Goal: Information Seeking & Learning: Learn about a topic

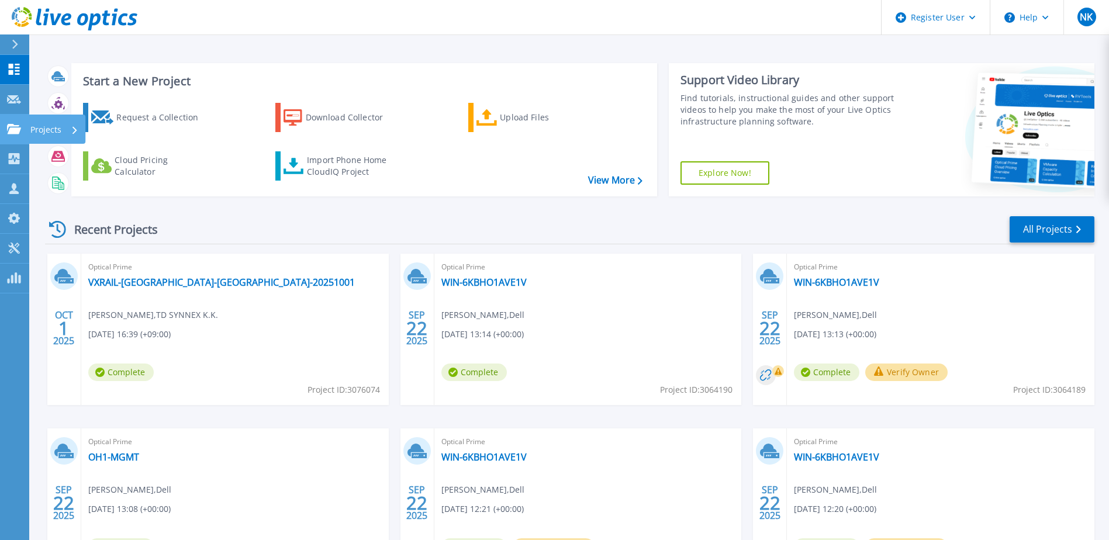
click at [16, 128] on icon at bounding box center [14, 129] width 14 height 10
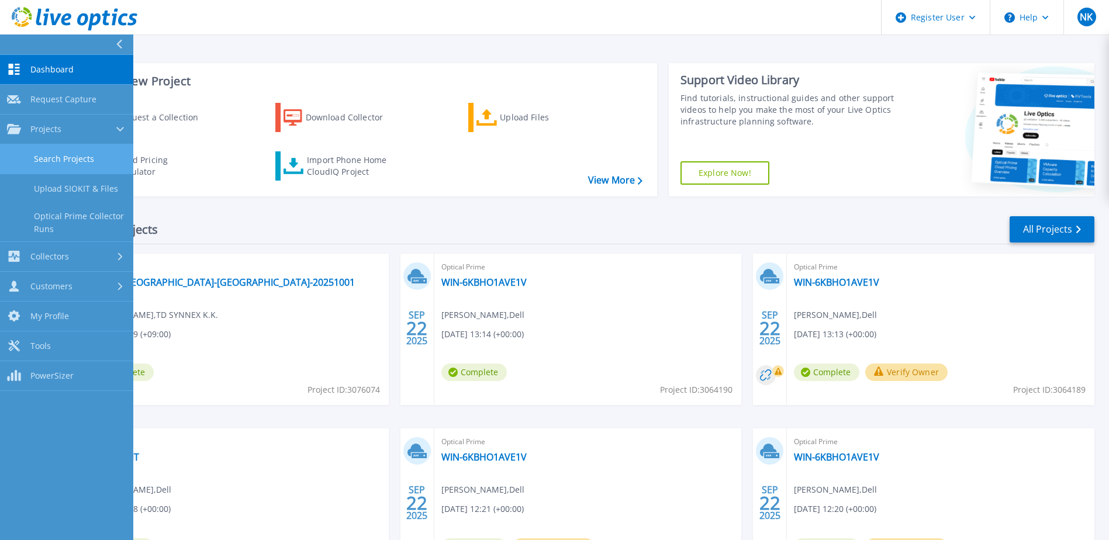
click at [78, 155] on link "Search Projects" at bounding box center [66, 159] width 133 height 30
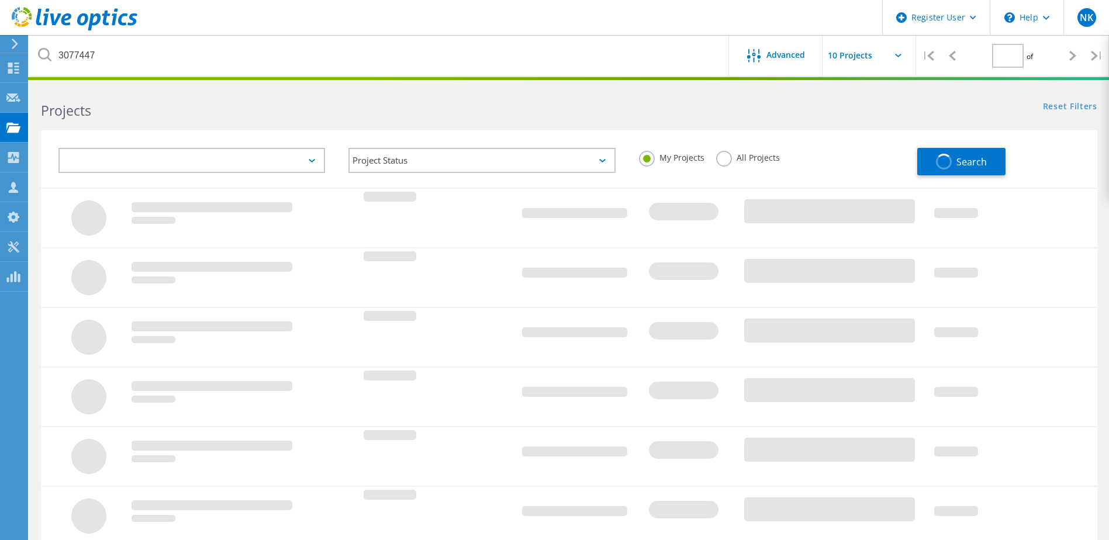
type input "1"
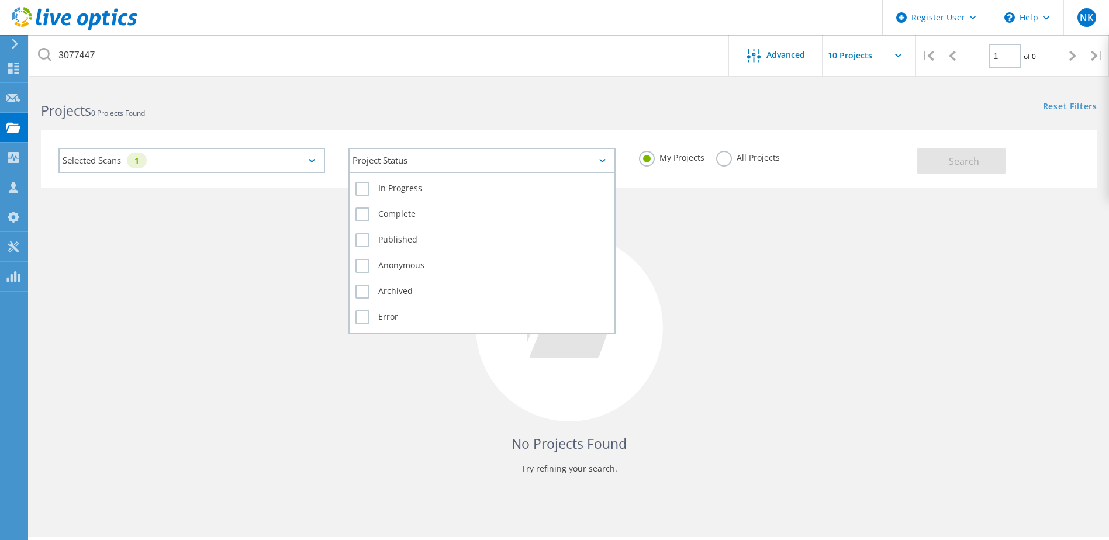
click at [485, 156] on div "Project Status" at bounding box center [481, 160] width 267 height 25
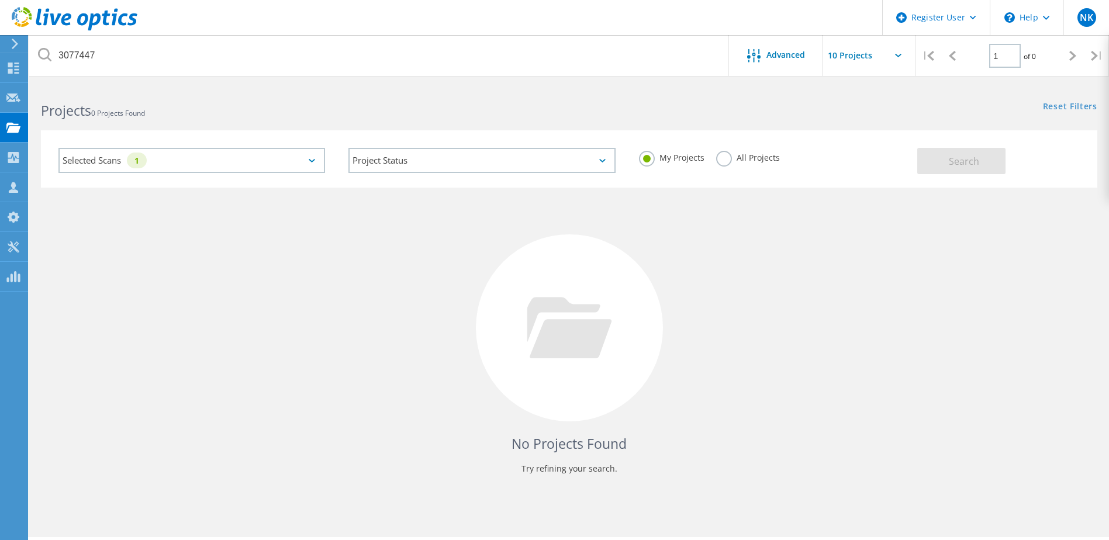
click at [714, 160] on div "My Projects All Projects" at bounding box center [772, 157] width 290 height 43
click at [729, 160] on label "All Projects" at bounding box center [748, 156] width 64 height 11
click at [0, 0] on input "All Projects" at bounding box center [0, 0] width 0 height 0
click at [267, 158] on div "Selected Scans 1" at bounding box center [191, 160] width 267 height 25
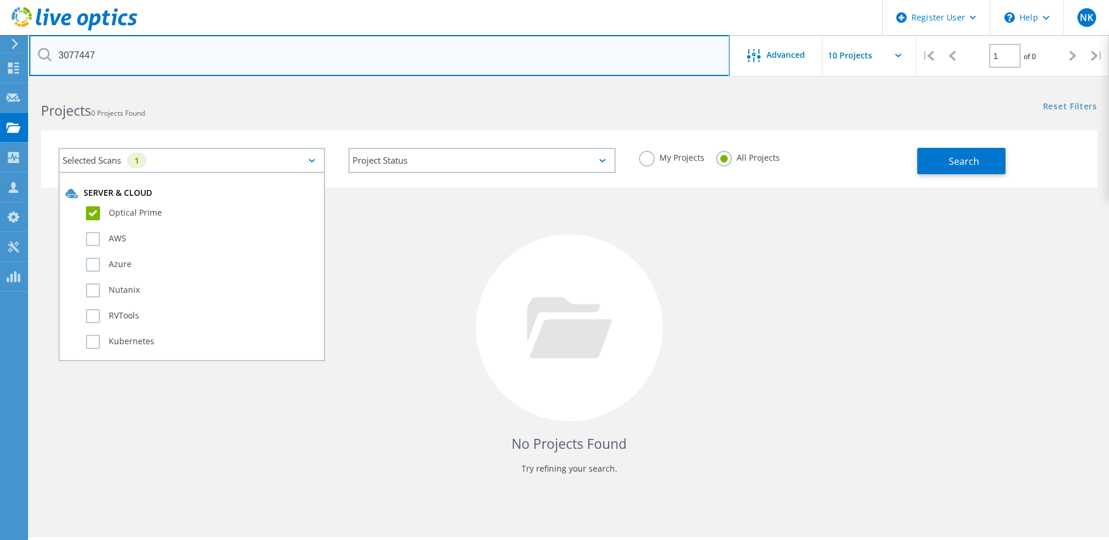
click at [498, 58] on input "3077447" at bounding box center [379, 55] width 700 height 41
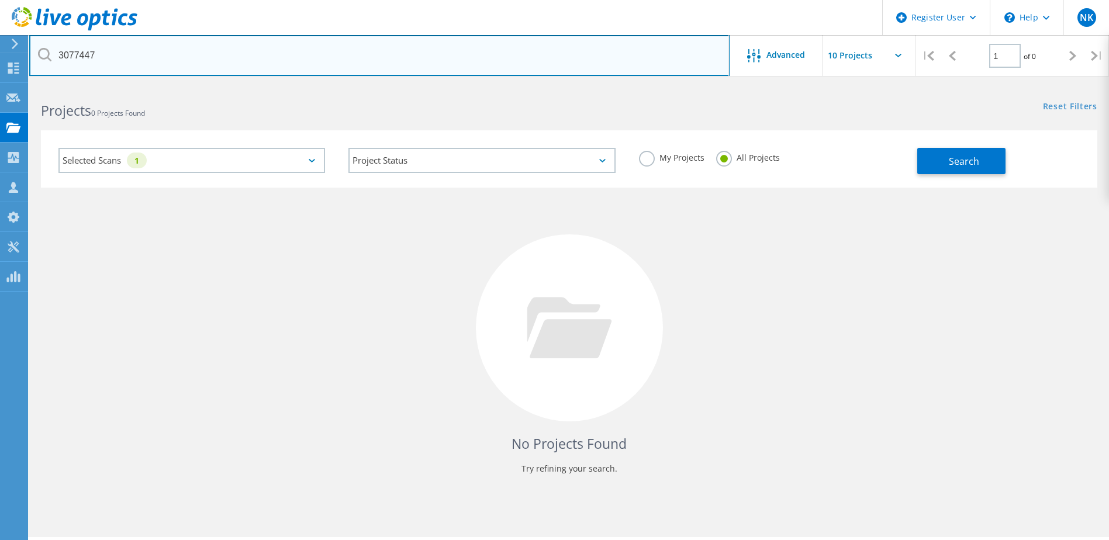
click at [498, 58] on input "3077447" at bounding box center [379, 55] width 700 height 41
paste input "2895390"
type input "2895390"
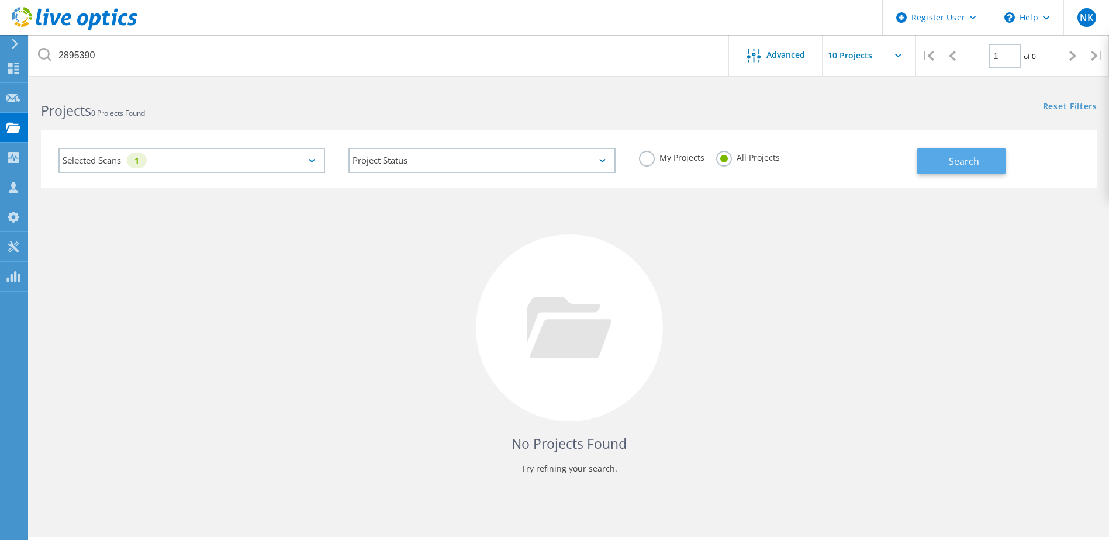
click at [970, 163] on span "Search" at bounding box center [964, 161] width 30 height 13
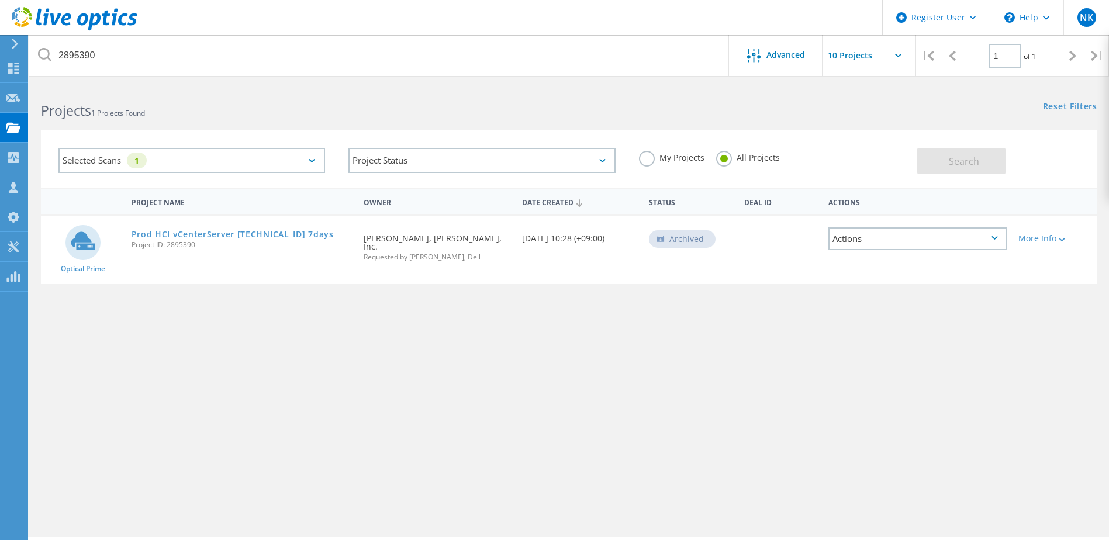
click at [247, 228] on div "Prod HCI vCenterServer 10.46.180.61 7days Project ID: 2895390" at bounding box center [242, 238] width 233 height 44
click at [248, 234] on link "Prod HCI vCenterServer 10.46.180.61 7days" at bounding box center [233, 234] width 202 height 8
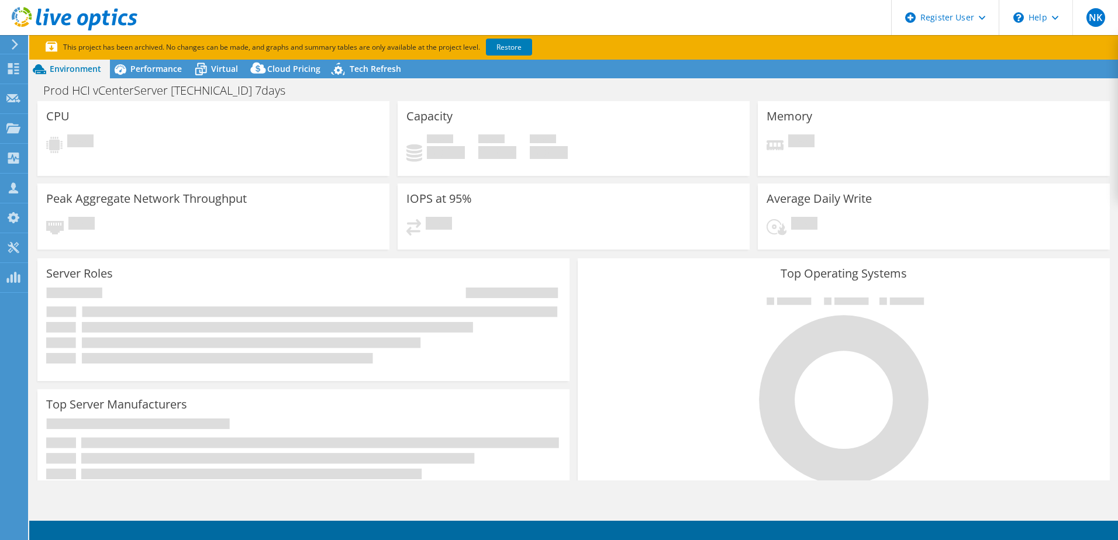
select select "USD"
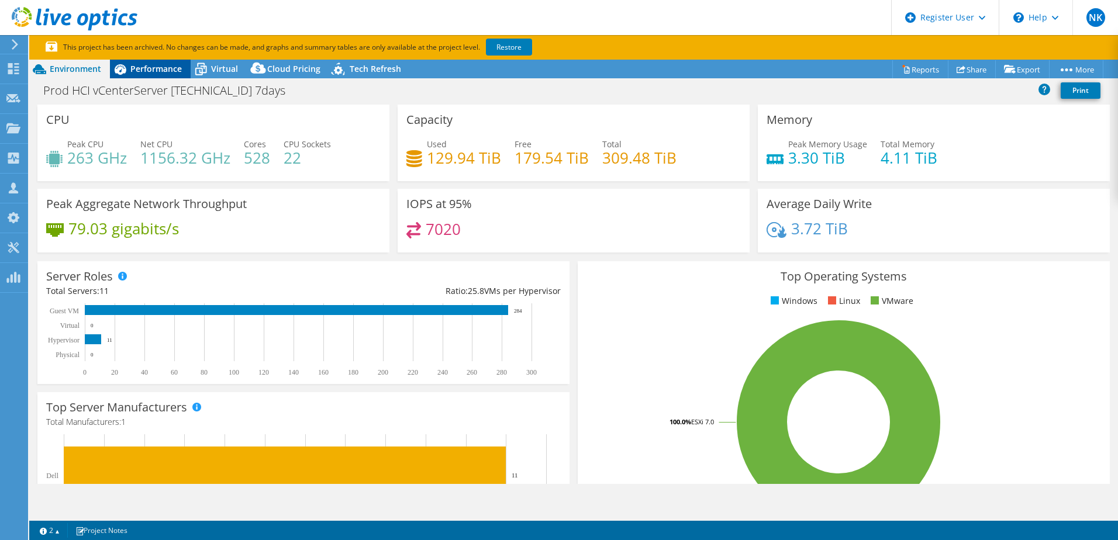
click at [169, 71] on span "Performance" at bounding box center [155, 68] width 51 height 11
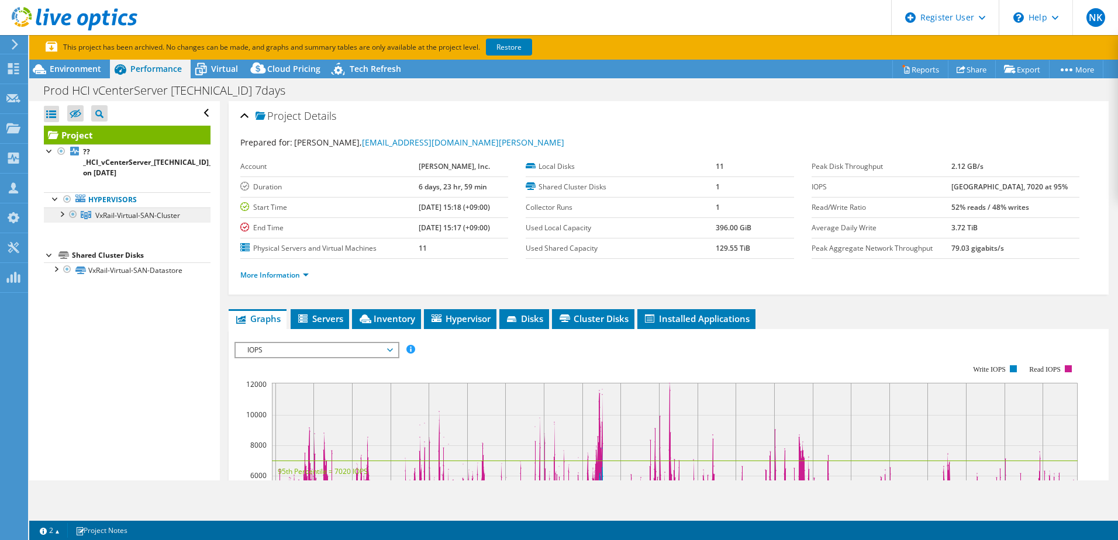
click at [139, 212] on span "VxRail-Virtual-SAN-Cluster" at bounding box center [137, 215] width 85 height 10
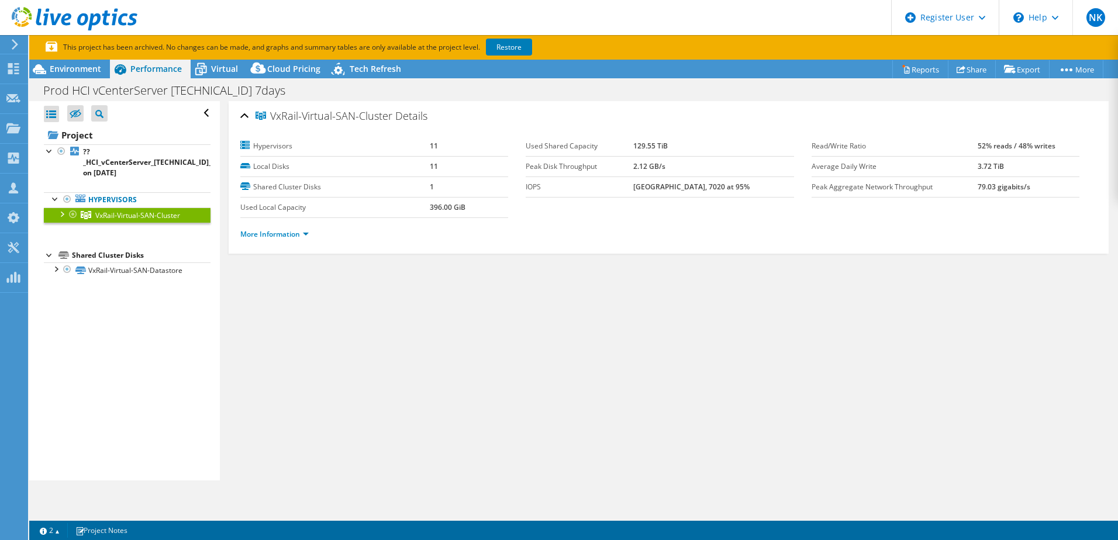
click at [62, 214] on div at bounding box center [62, 214] width 12 height 12
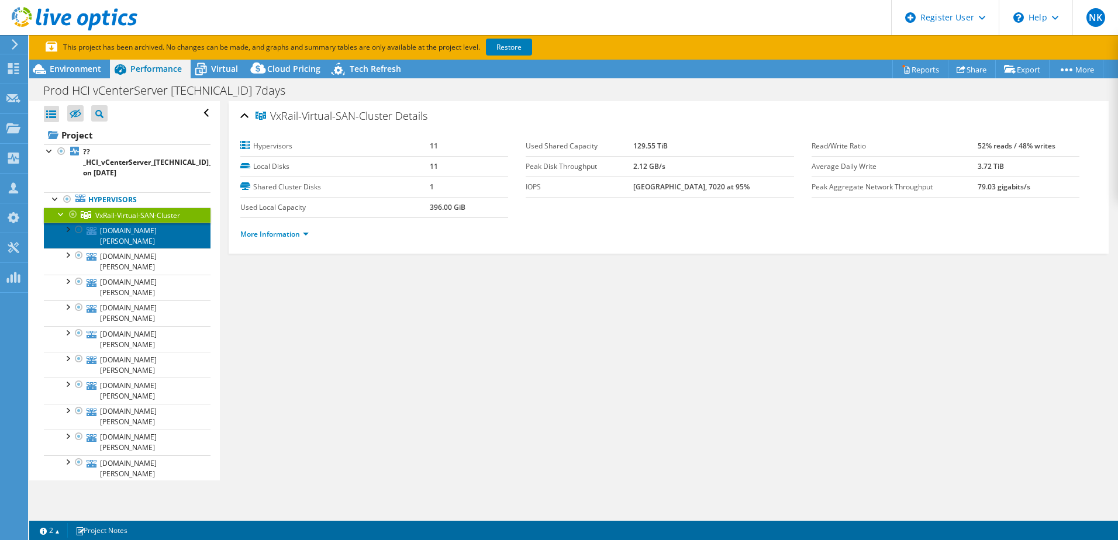
click at [123, 224] on link "sgaheb01.letss.lawson.co.jp" at bounding box center [127, 236] width 167 height 26
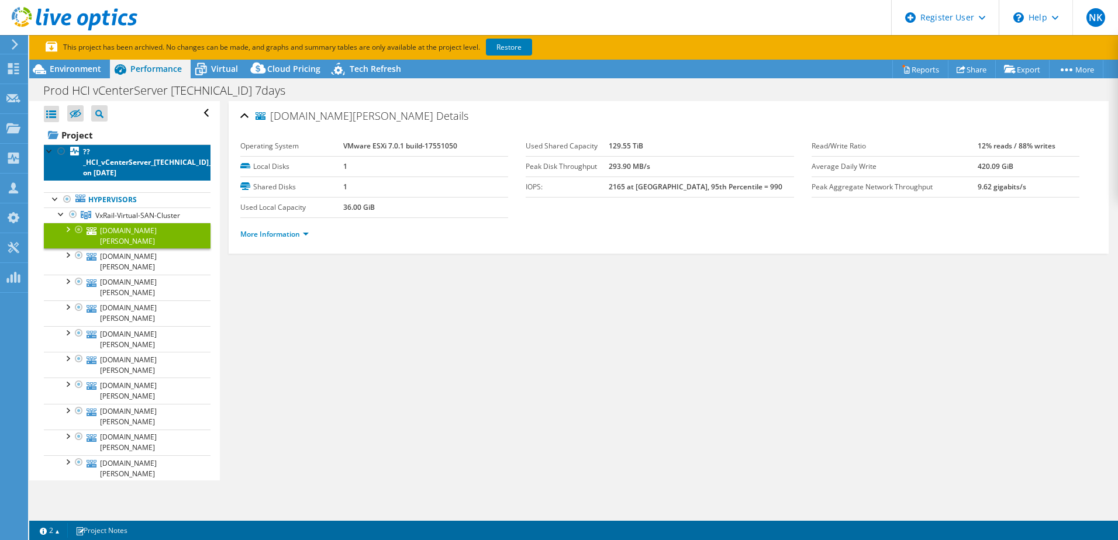
click at [125, 168] on b "??_HCI_vCenterServer_10.46.180.61_7days on 10/15/2024" at bounding box center [157, 162] width 149 height 31
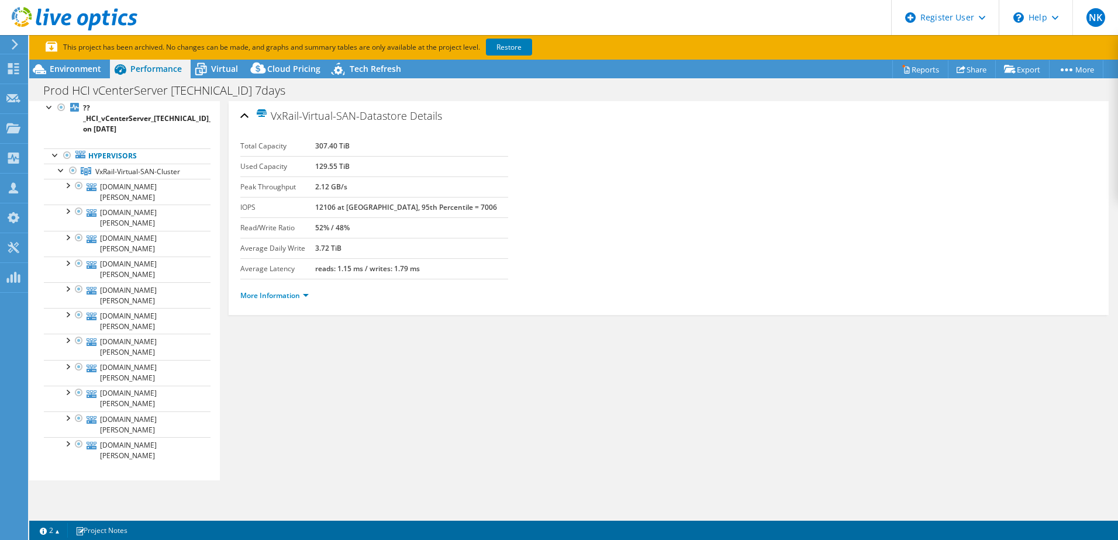
scroll to position [44, 0]
click at [119, 518] on link "VxRail-Virtual-SAN-Datastore | sgaheb01.letss.lawson.co.jp" at bounding box center [127, 536] width 167 height 36
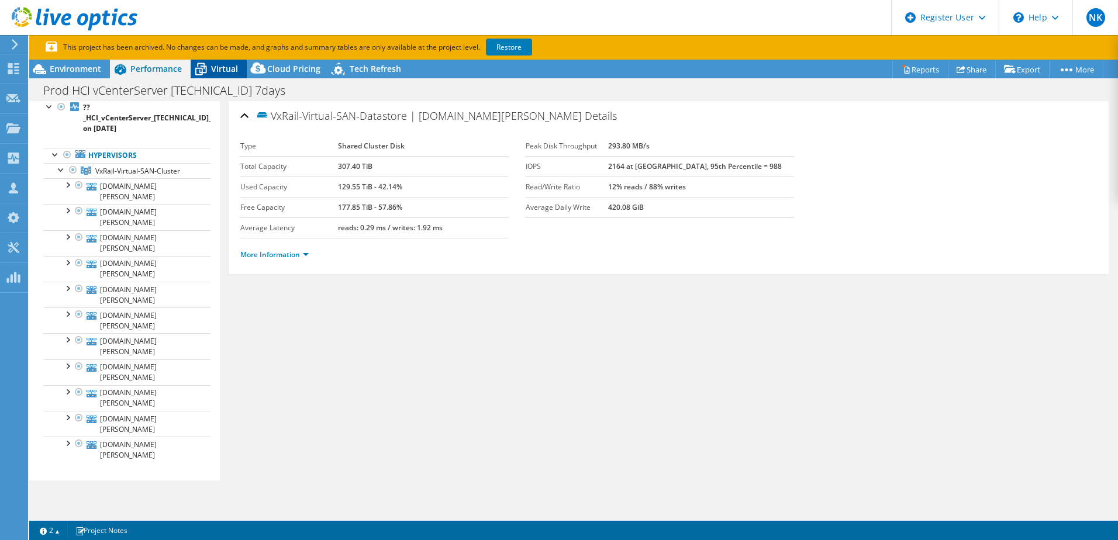
click at [226, 70] on span "Virtual" at bounding box center [224, 68] width 27 height 11
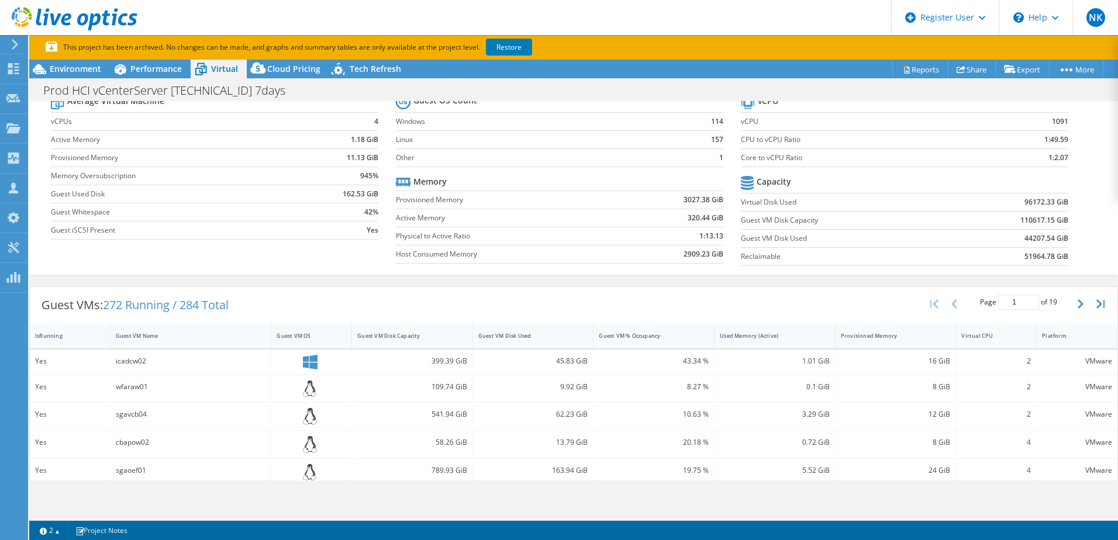
scroll to position [45, 0]
drag, startPoint x: 247, startPoint y: 305, endPoint x: 105, endPoint y: 312, distance: 141.7
click at [105, 312] on div "Guest VMs: 272 Running / 284 Total Page 1 of 19 5 rows 10 rows 20 rows 25 rows …" at bounding box center [574, 304] width 1088 height 36
click at [361, 290] on div "Guest VMs: 272 Running / 284 Total Page 1 of 19 5 rows 10 rows 20 rows 25 rows …" at bounding box center [574, 304] width 1088 height 36
click at [69, 68] on span "Environment" at bounding box center [75, 68] width 51 height 11
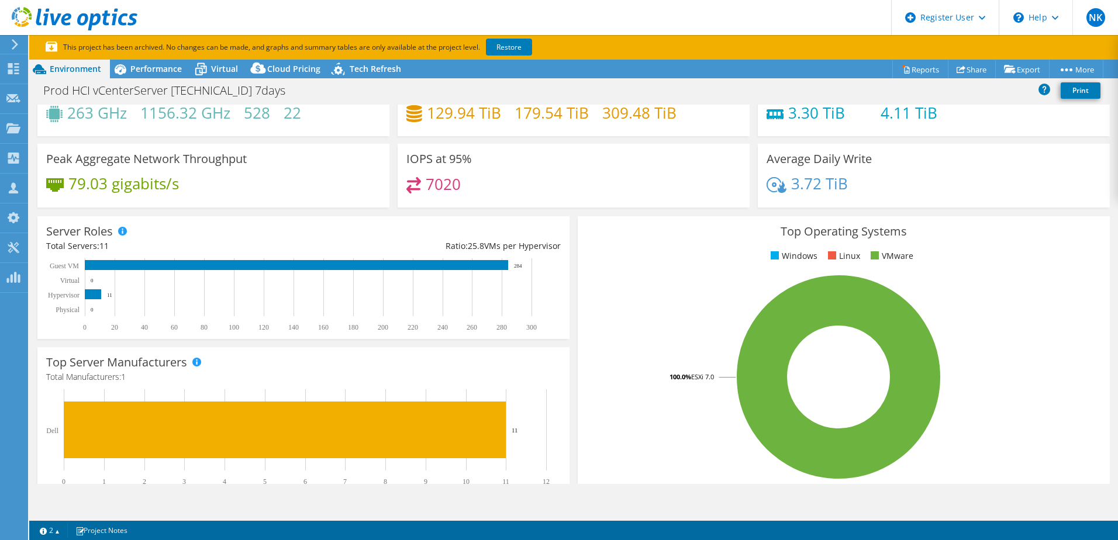
scroll to position [0, 0]
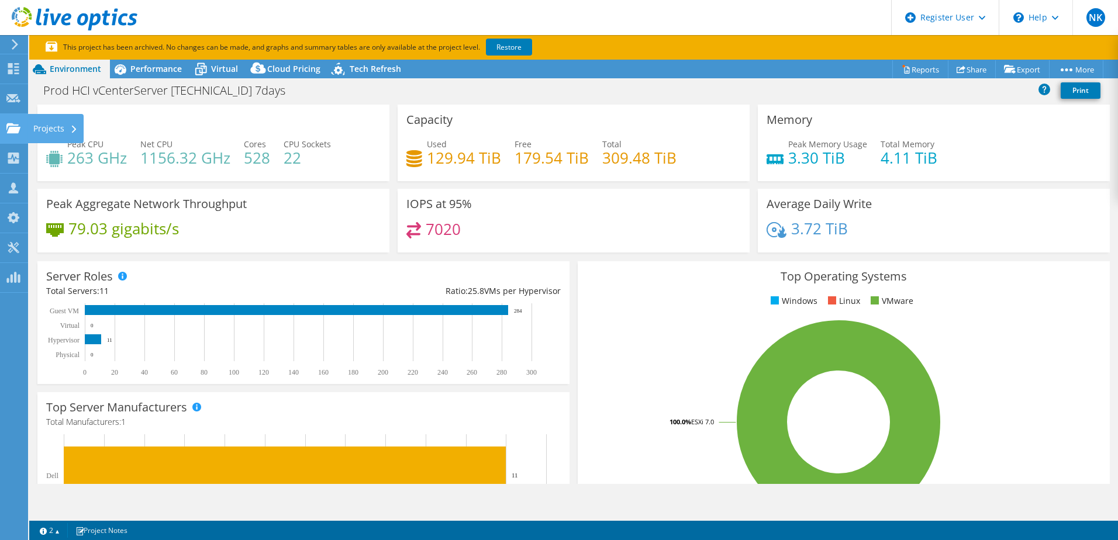
click at [49, 124] on div "Projects" at bounding box center [55, 128] width 56 height 29
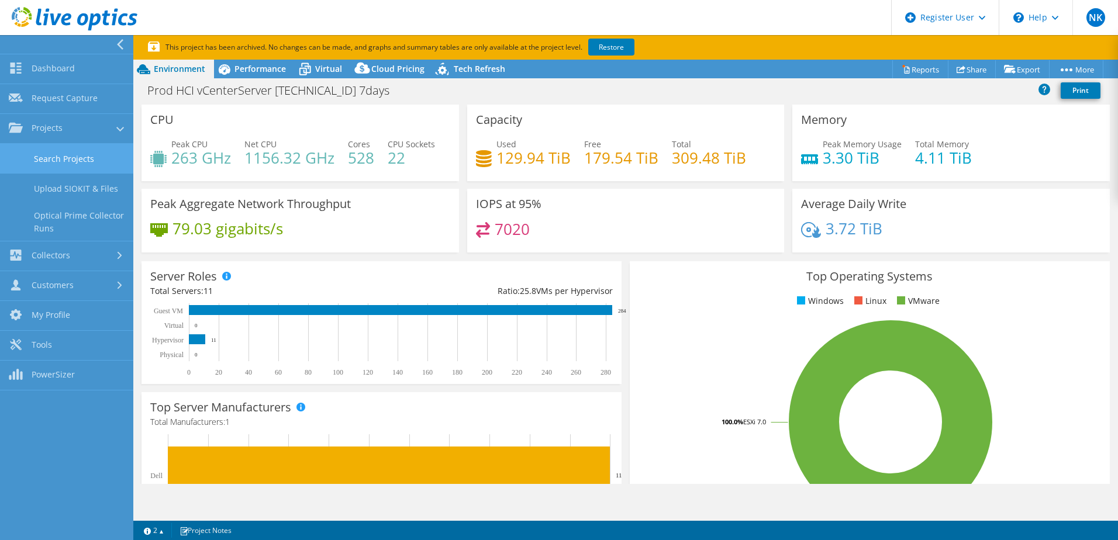
click at [81, 155] on link "Search Projects" at bounding box center [66, 159] width 133 height 30
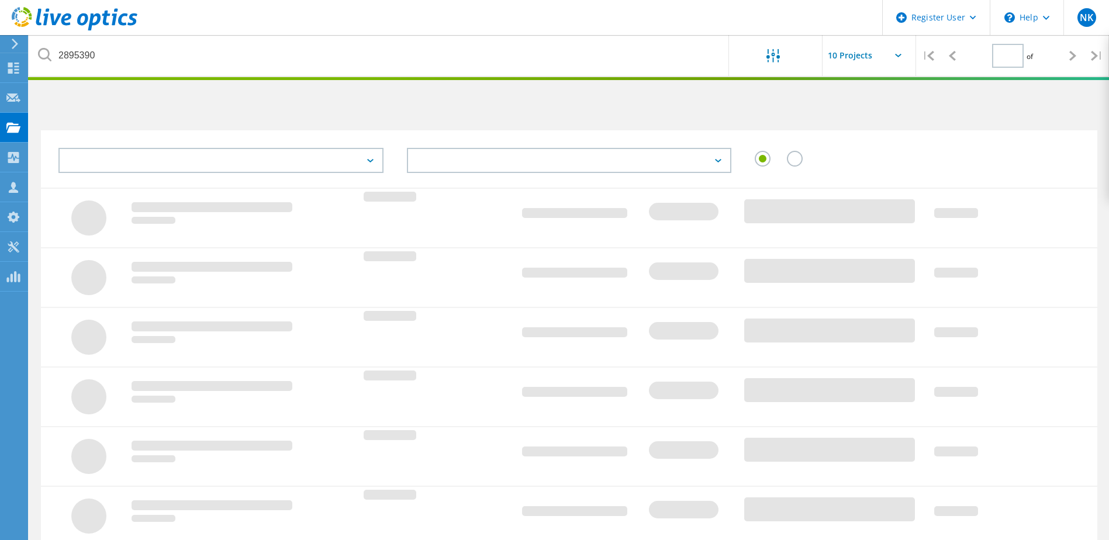
type input "1"
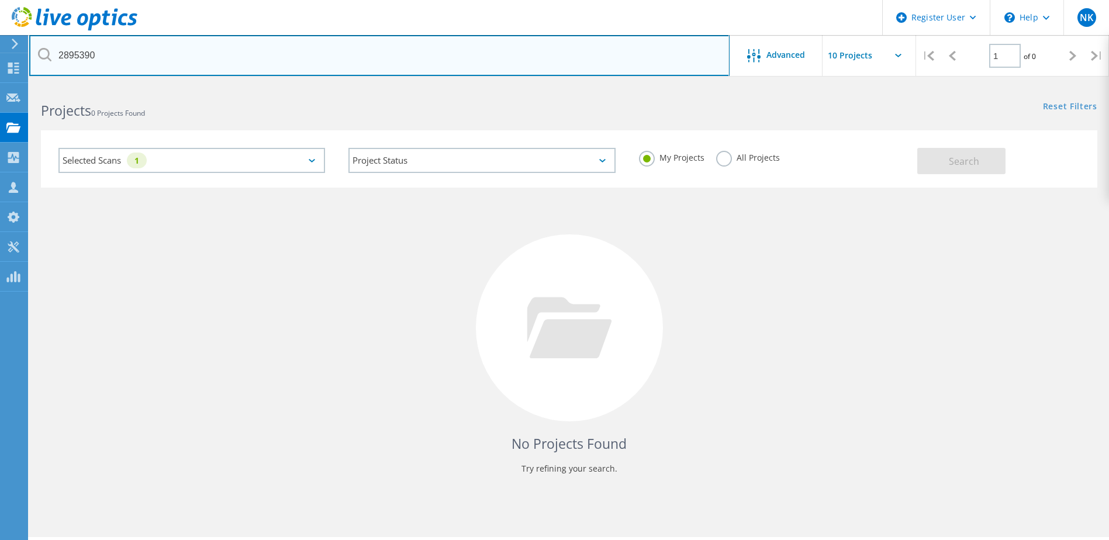
click at [137, 58] on input "2895390" at bounding box center [379, 55] width 700 height 41
paste input "1"
type input "2895391"
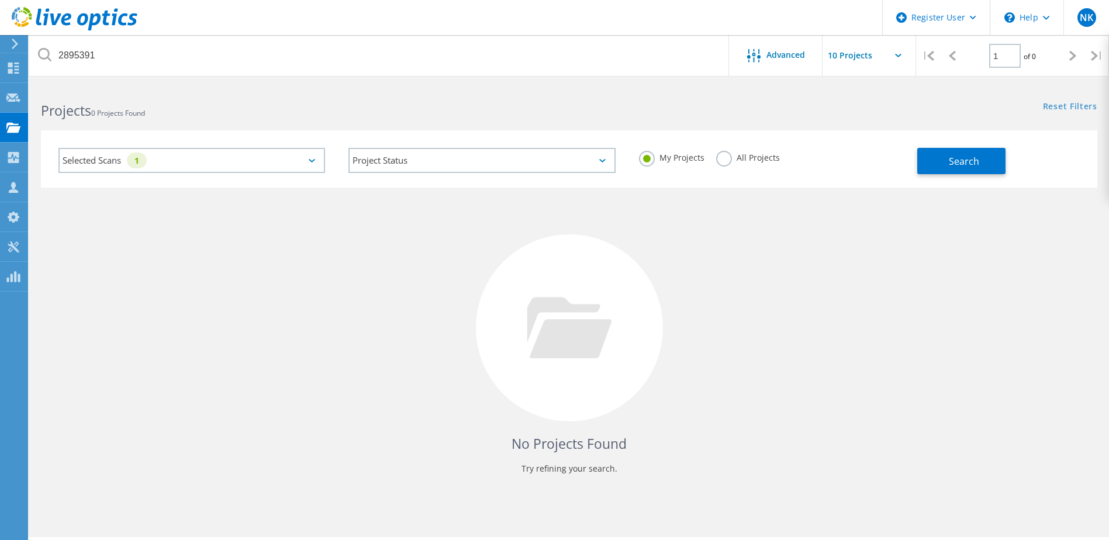
click at [730, 157] on label "All Projects" at bounding box center [748, 156] width 64 height 11
click at [0, 0] on input "All Projects" at bounding box center [0, 0] width 0 height 0
click at [965, 160] on span "Search" at bounding box center [964, 161] width 30 height 13
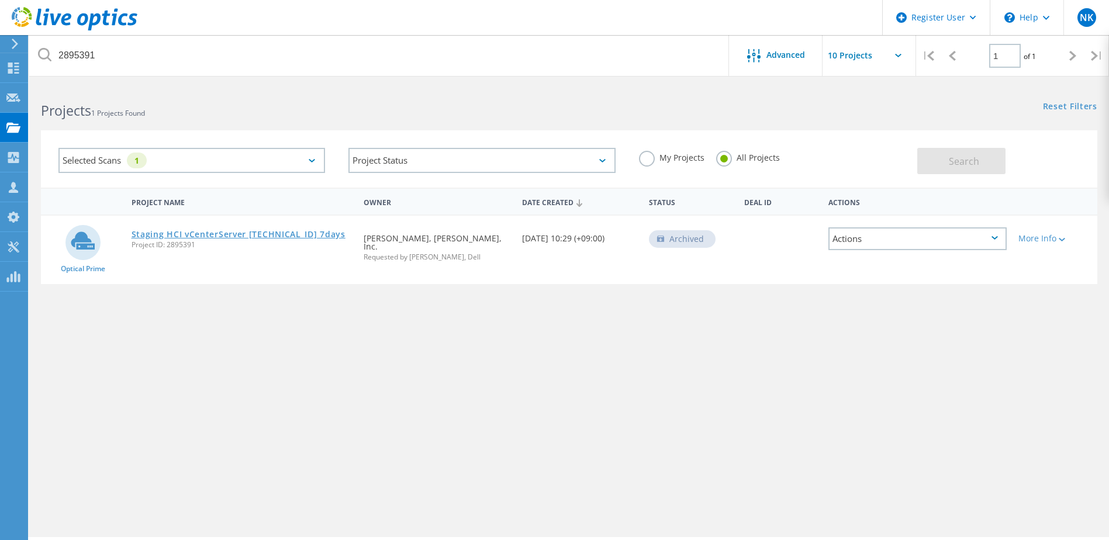
click at [265, 233] on link "Staging HCI vCenterServer 10.46.181.30 7days" at bounding box center [239, 234] width 214 height 8
